Goal: Task Accomplishment & Management: Complete application form

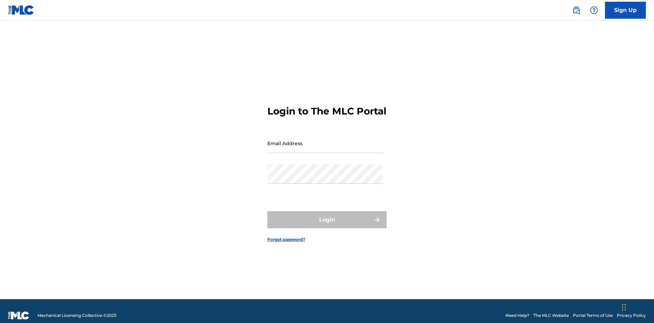
scroll to position [9, 0]
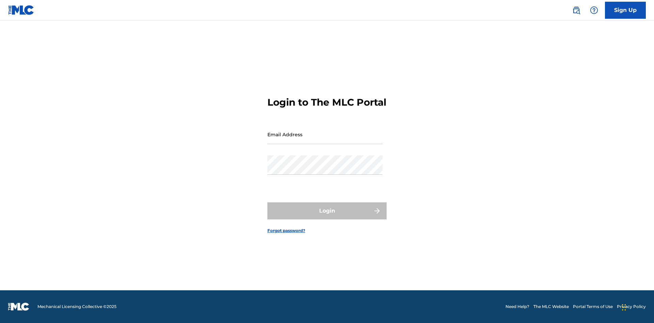
click at [325, 140] on input "Email Address" at bounding box center [324, 134] width 115 height 19
type input "[EMAIL_ADDRESS][DOMAIN_NAME]"
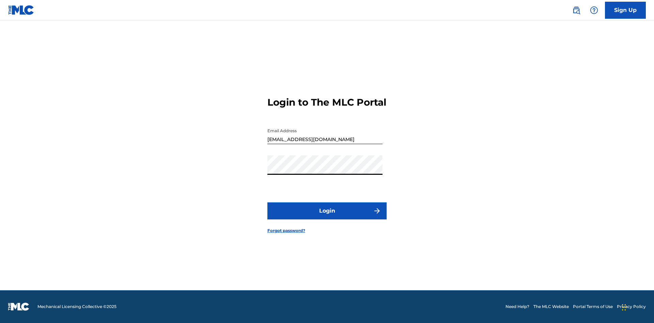
click at [327, 217] on button "Login" at bounding box center [326, 210] width 119 height 17
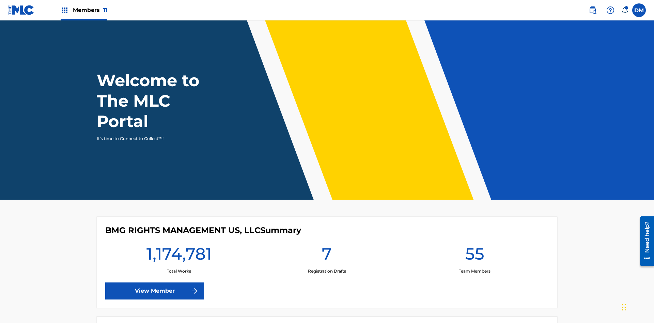
scroll to position [29, 0]
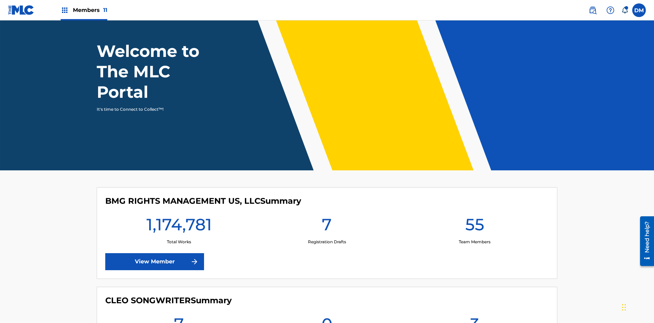
click at [84, 10] on span "Members 11" at bounding box center [90, 10] width 34 height 8
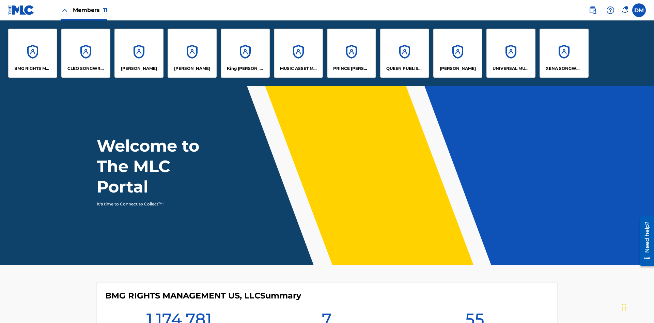
click at [510, 68] on p "UNIVERSAL MUSIC PUB GROUP" at bounding box center [510, 68] width 37 height 6
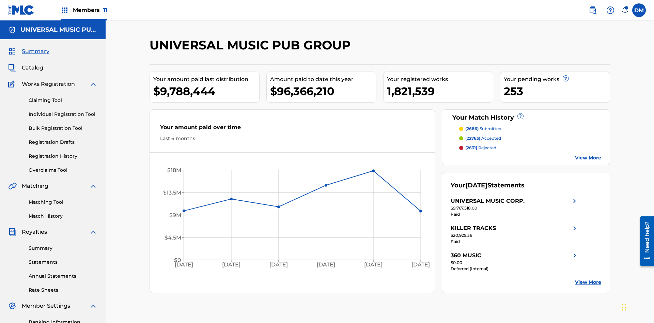
click at [63, 111] on link "Individual Registration Tool" at bounding box center [63, 114] width 69 height 7
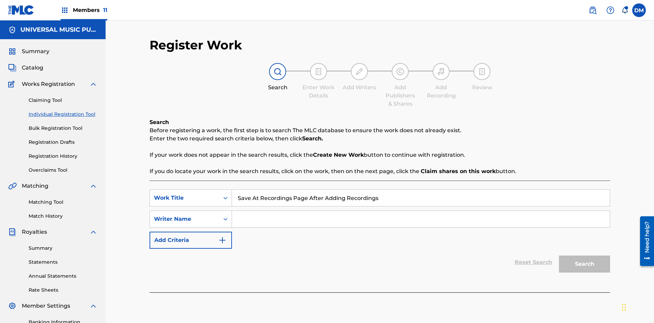
type input "Save At Recordings Page After Adding Recordings"
click at [420, 211] on input "Search Form" at bounding box center [421, 219] width 378 height 16
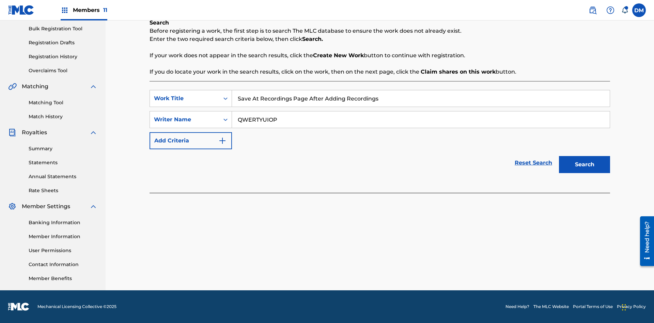
type input "QWERTYUIOP"
click at [584, 164] on button "Search" at bounding box center [584, 164] width 51 height 17
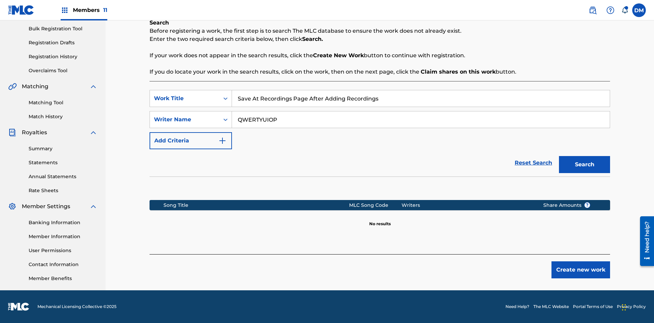
click at [581, 270] on button "Create new work" at bounding box center [580, 269] width 59 height 17
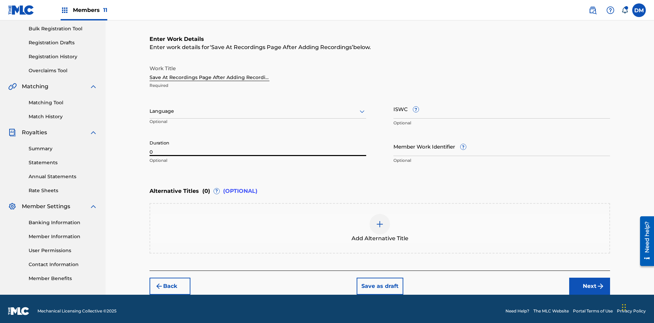
click at [258, 142] on input "0" at bounding box center [257, 146] width 217 height 19
type input "00:00"
click at [362, 107] on icon at bounding box center [362, 111] width 8 height 8
click at [502, 142] on input "Member Work Identifier ?" at bounding box center [501, 146] width 217 height 19
type input "[PHONE_NUMBER]"
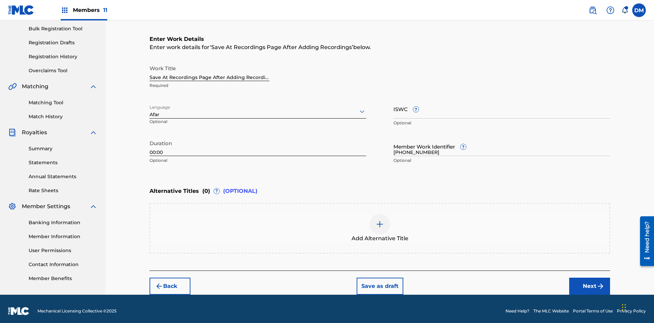
click at [502, 104] on input "ISWC ?" at bounding box center [501, 108] width 217 height 19
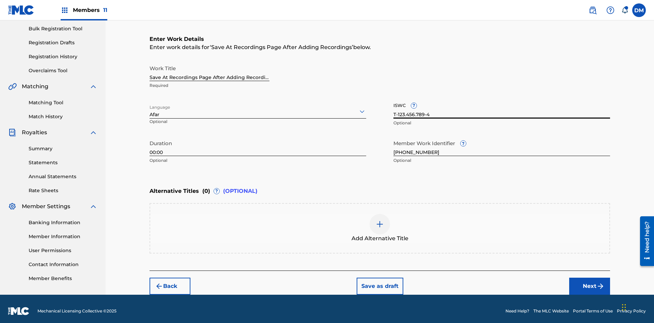
type input "T-123.456.789-4"
click at [380, 223] on img at bounding box center [380, 224] width 8 height 8
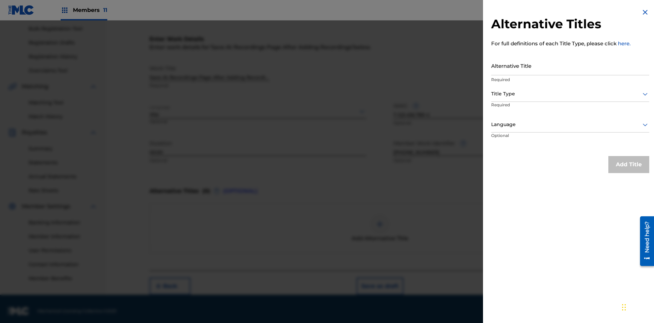
click at [570, 65] on input "Alternative Title" at bounding box center [570, 65] width 158 height 19
type input "Alt Title"
click at [570, 94] on div at bounding box center [570, 94] width 158 height 9
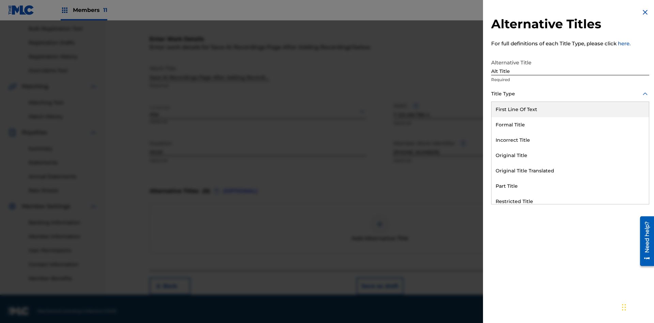
click at [570, 155] on div "Original Title" at bounding box center [569, 155] width 157 height 15
click at [570, 124] on div at bounding box center [570, 124] width 158 height 9
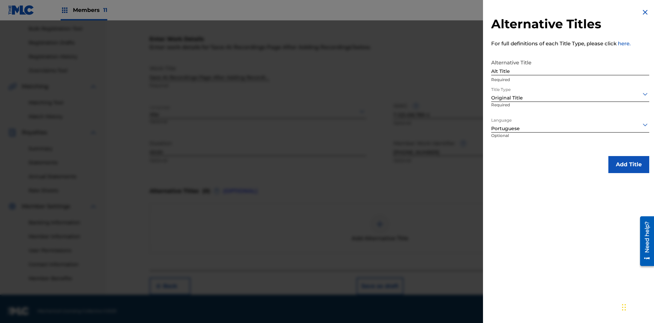
click at [629, 164] on button "Add Title" at bounding box center [628, 164] width 41 height 17
click at [589, 282] on button "Next" at bounding box center [589, 285] width 41 height 17
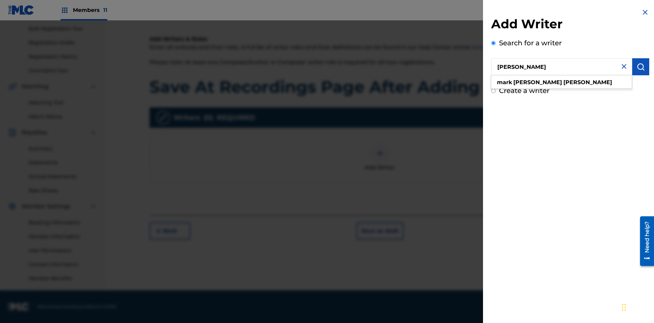
type input "[PERSON_NAME]"
click at [640, 67] on img "submit" at bounding box center [640, 67] width 8 height 8
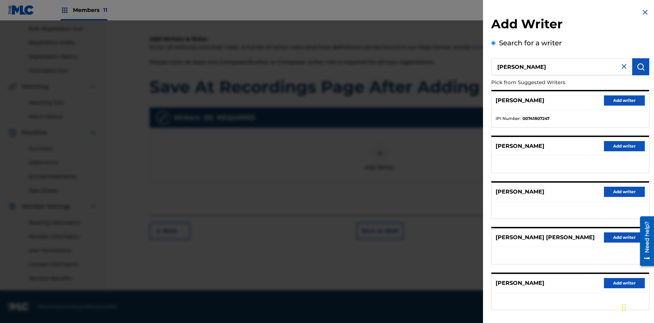
click at [624, 100] on button "Add writer" at bounding box center [624, 100] width 41 height 10
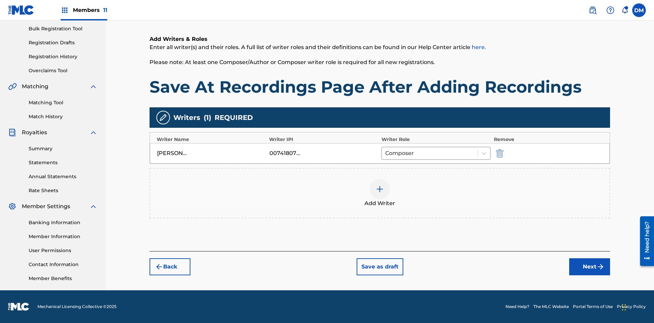
click at [589, 267] on button "Next" at bounding box center [589, 266] width 41 height 17
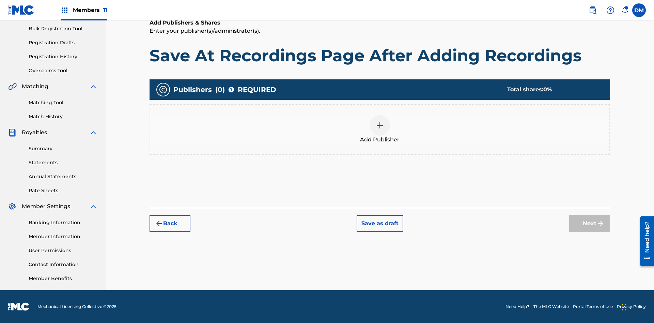
click at [380, 125] on img at bounding box center [380, 125] width 8 height 8
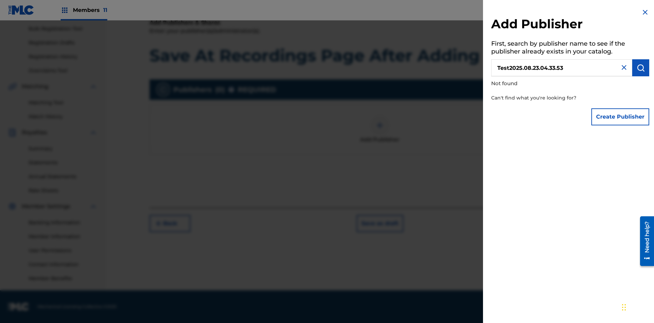
click at [620, 116] on button "Create Publisher" at bounding box center [620, 116] width 58 height 17
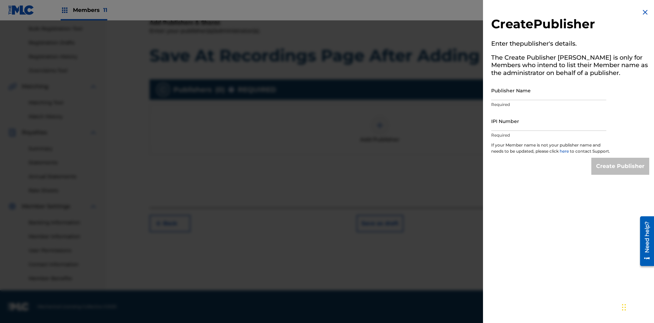
click at [549, 90] on input "Publisher Name" at bounding box center [548, 90] width 115 height 19
click at [549, 121] on input "IPI Number" at bounding box center [548, 120] width 115 height 19
click at [620, 172] on input "Create Publisher" at bounding box center [620, 166] width 58 height 17
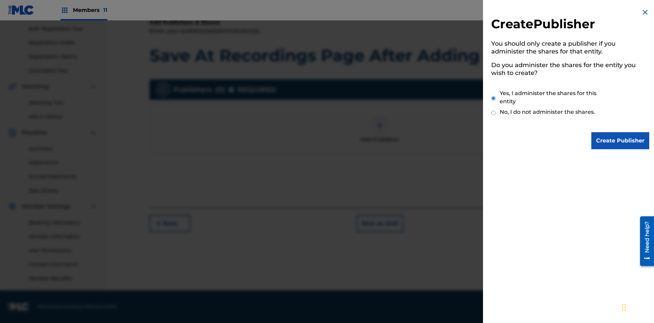
click at [620, 141] on input "Create Publisher" at bounding box center [620, 140] width 58 height 17
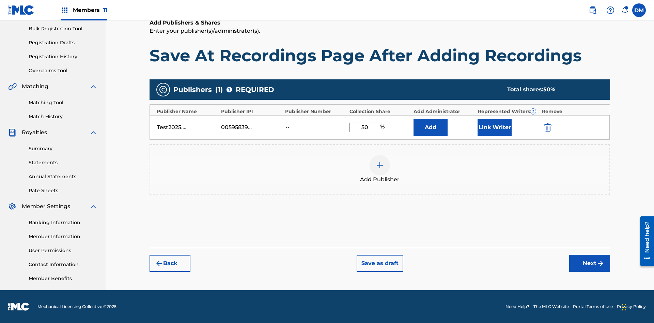
type input "50"
click at [494, 127] on button "Link Writer" at bounding box center [494, 127] width 34 height 17
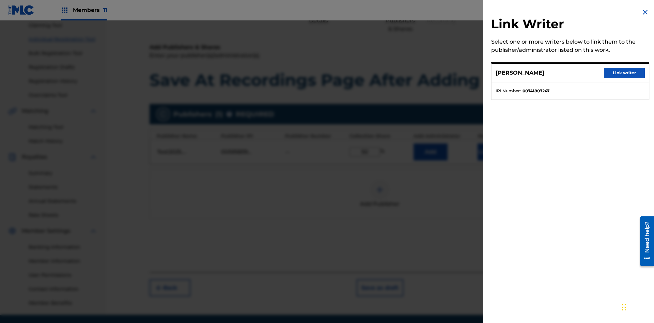
click at [624, 73] on button "Link writer" at bounding box center [624, 73] width 41 height 10
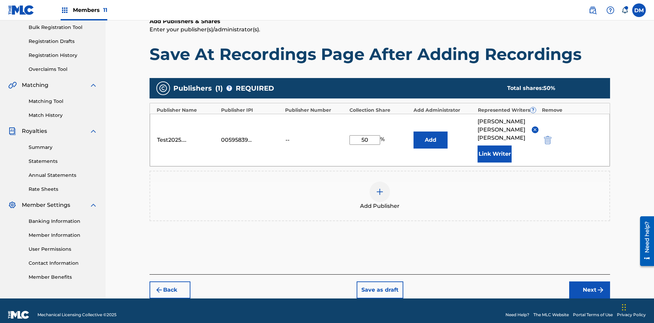
click at [494, 145] on button "Link Writer" at bounding box center [494, 153] width 34 height 17
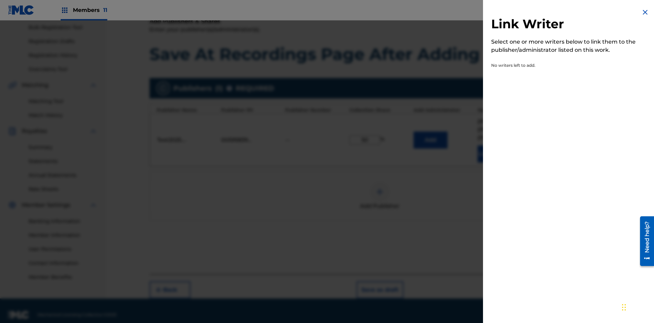
click at [645, 12] on img at bounding box center [645, 12] width 8 height 8
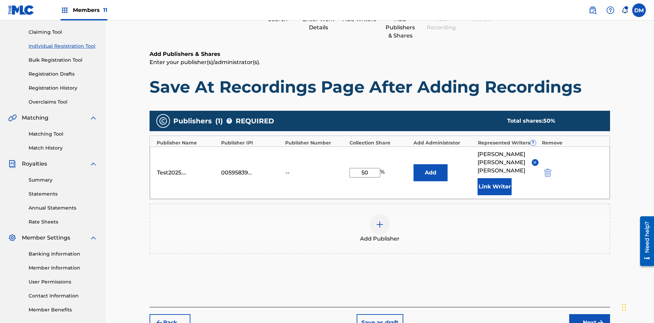
scroll to position [101, 0]
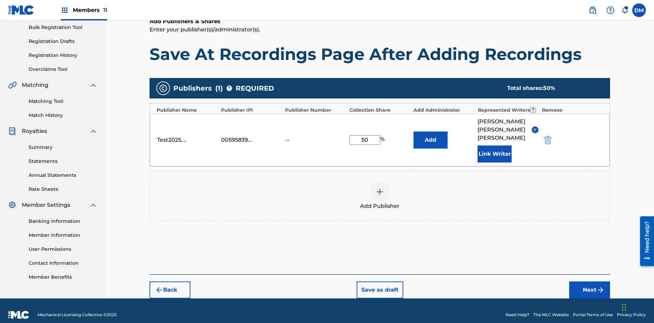
click at [430, 136] on button "Add" at bounding box center [430, 139] width 34 height 17
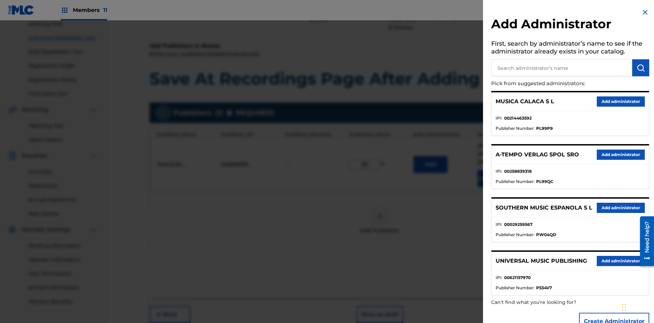
click at [561, 68] on input "text" at bounding box center [561, 67] width 141 height 17
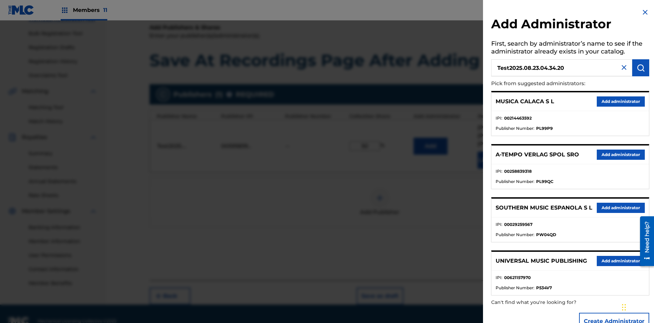
type input "Test2025.08.23.04.34.20"
click at [640, 68] on img "submit" at bounding box center [640, 68] width 8 height 8
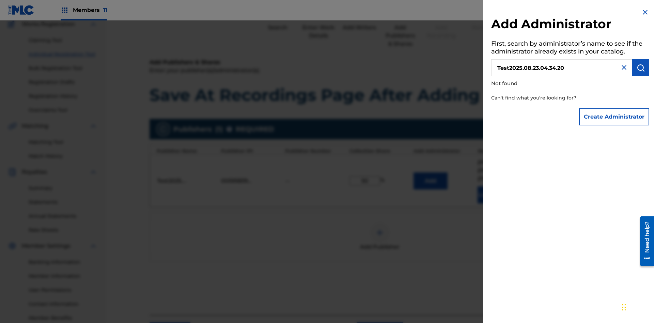
click at [614, 116] on button "Create Administrator" at bounding box center [614, 116] width 70 height 17
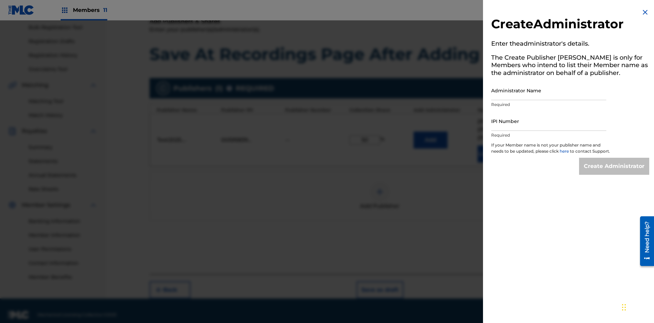
click at [549, 90] on input "Administrator Name" at bounding box center [548, 90] width 115 height 19
type input "Test2025.08.23.04.34.25"
click at [549, 121] on input "IPI Number" at bounding box center [548, 120] width 115 height 19
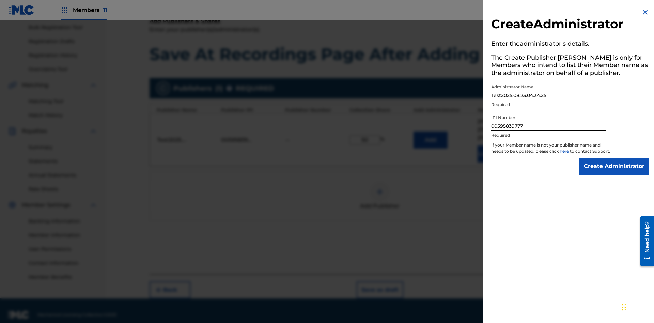
type input "00595839777"
click at [614, 172] on input "Create Administrator" at bounding box center [614, 166] width 70 height 17
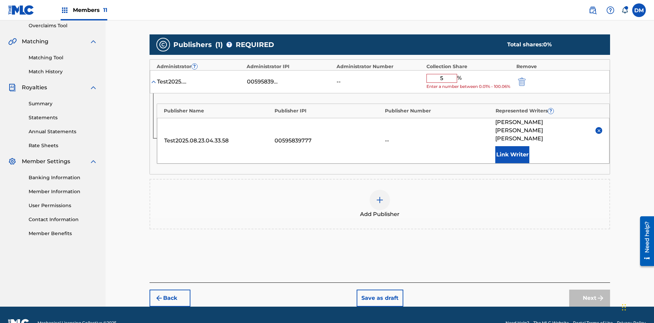
type input "50"
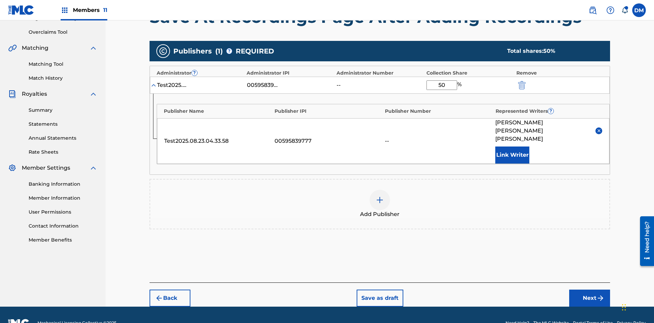
click at [589, 289] on button "Next" at bounding box center [589, 297] width 41 height 17
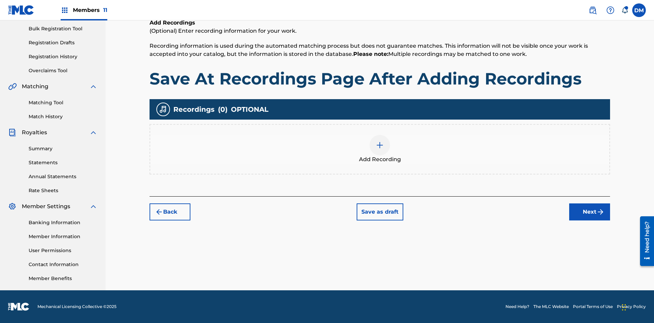
click at [380, 149] on img at bounding box center [380, 145] width 8 height 8
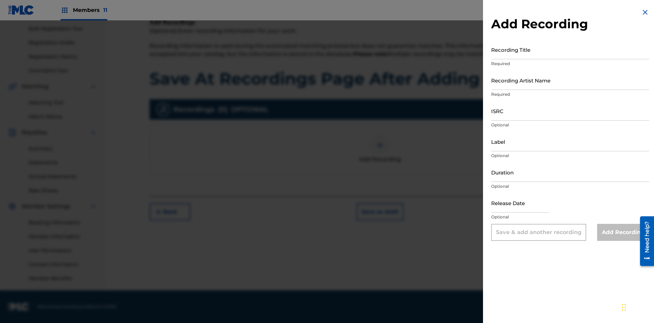
click at [570, 49] on input "Recording Title" at bounding box center [570, 49] width 158 height 19
type input "Best Song Ever"
click at [570, 80] on input "Recording Artist Name" at bounding box center [570, 79] width 158 height 19
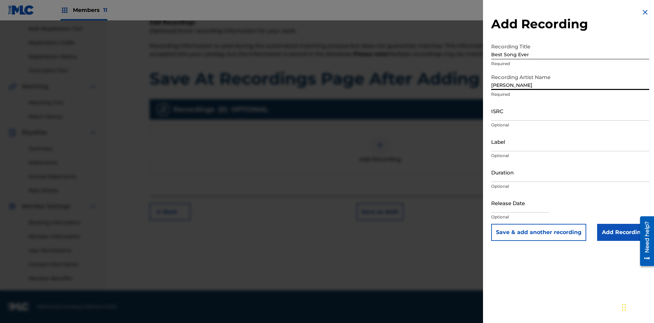
type input "[PERSON_NAME]"
click at [570, 111] on input "ISRC" at bounding box center [570, 110] width 158 height 19
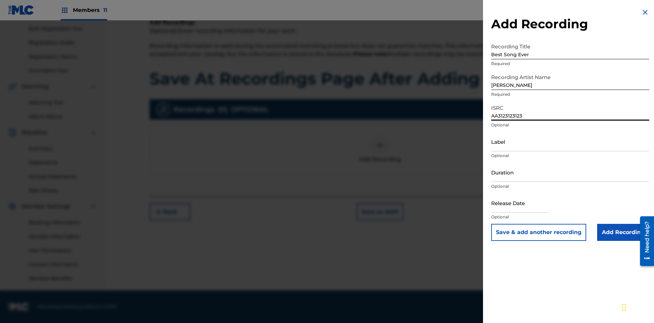
type input "AA3123123123"
click at [570, 141] on input "Label" at bounding box center [570, 141] width 158 height 19
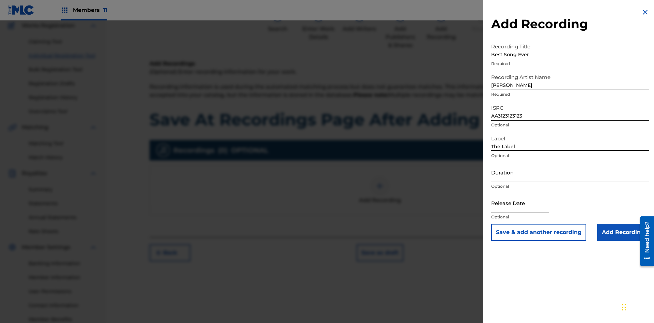
type input "The Label"
click at [570, 172] on input "Duration" at bounding box center [570, 171] width 158 height 19
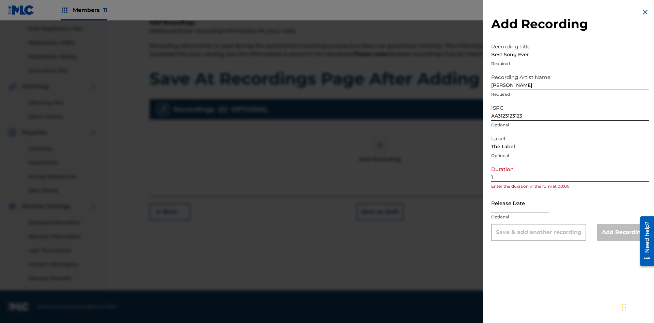
click at [570, 172] on input "1" at bounding box center [570, 171] width 158 height 19
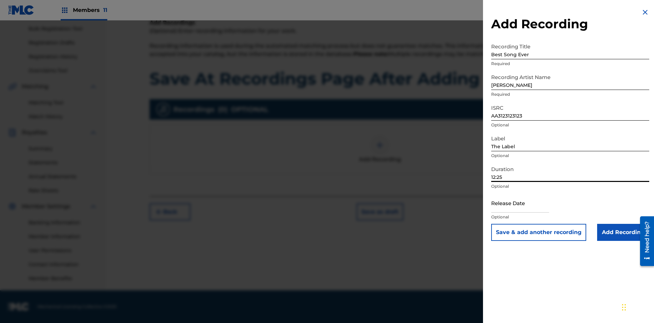
type input "12:25"
click at [525, 203] on input "text" at bounding box center [520, 202] width 58 height 19
select select "7"
select select "2025"
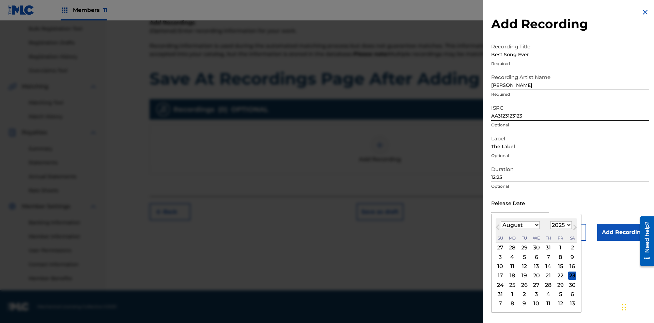
click at [520, 225] on select "January February March April May June July August September October November De…" at bounding box center [519, 225] width 39 height 8
select select "3"
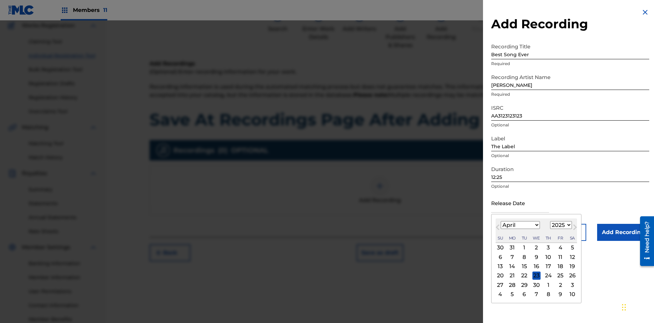
click at [560, 225] on select "1900 1901 1902 1903 1904 1905 1906 1907 1908 1909 1910 1911 1912 1913 1914 1915…" at bounding box center [561, 225] width 22 height 8
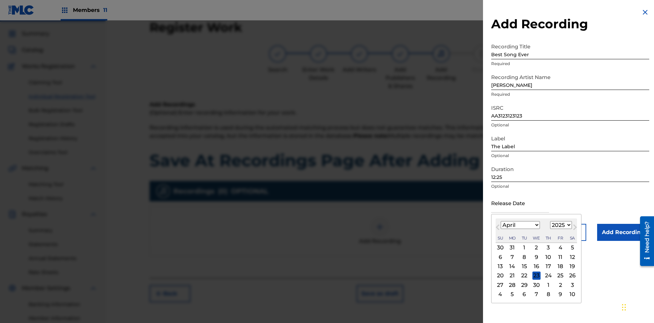
select select "2021"
click at [560, 225] on select "1900 1901 1902 1903 1904 1905 1906 1907 1908 1909 1910 1911 1912 1913 1914 1915…" at bounding box center [561, 225] width 22 height 8
click at [547, 248] on div "1" at bounding box center [548, 247] width 8 height 8
type input "[DATE]"
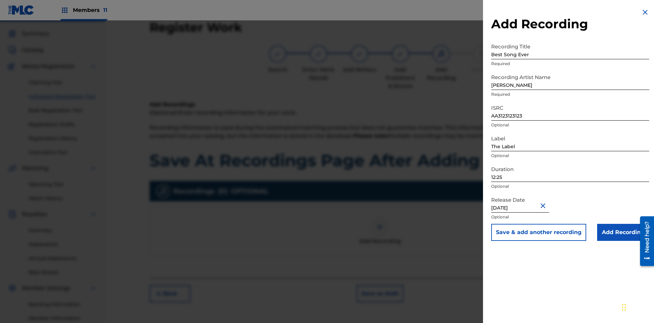
scroll to position [99, 0]
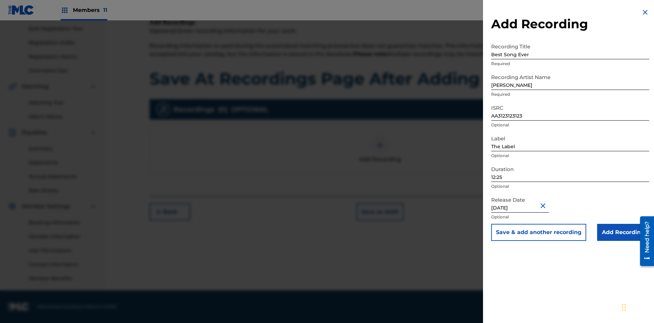
click at [623, 232] on input "Add Recording" at bounding box center [623, 232] width 52 height 17
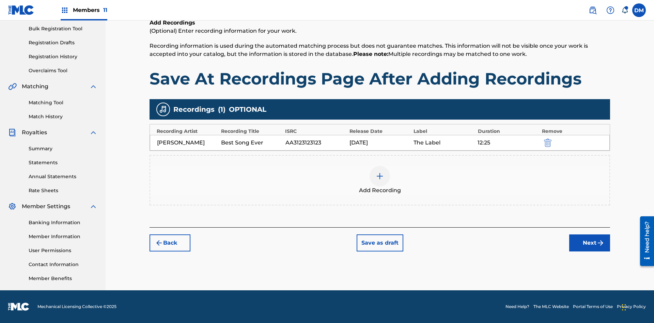
click at [379, 243] on button "Save as draft" at bounding box center [379, 242] width 47 height 17
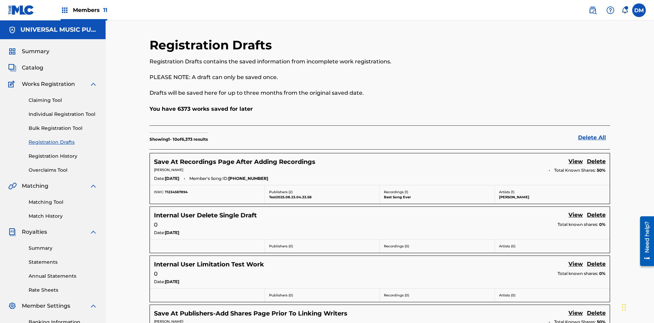
click at [575, 157] on link "View" at bounding box center [575, 161] width 14 height 9
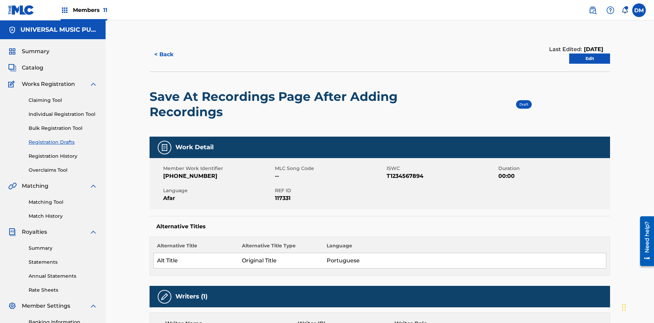
click at [589, 53] on link "Edit" at bounding box center [589, 58] width 41 height 10
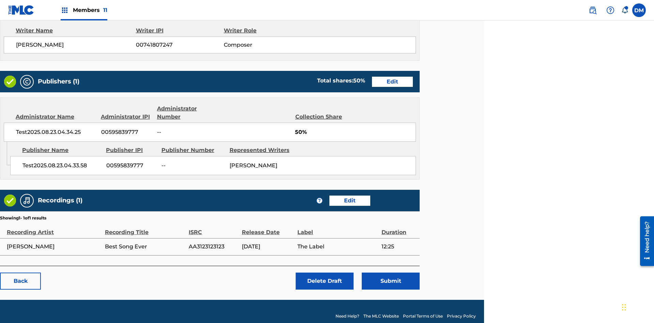
scroll to position [285, 170]
